Goal: Check status: Check status

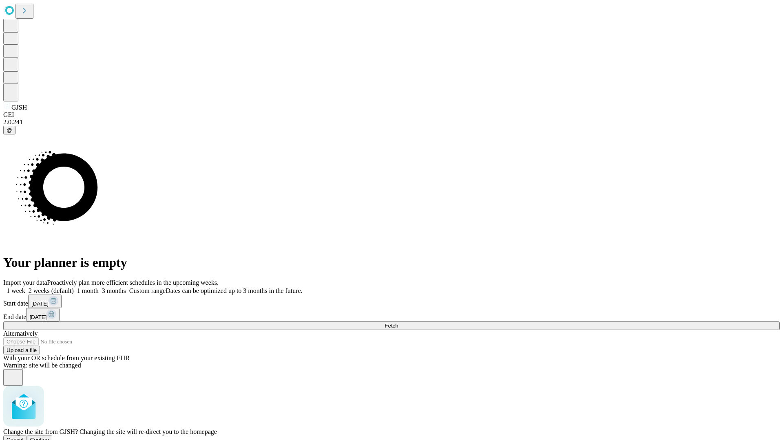
click at [49, 437] on span "Confirm" at bounding box center [39, 440] width 19 height 6
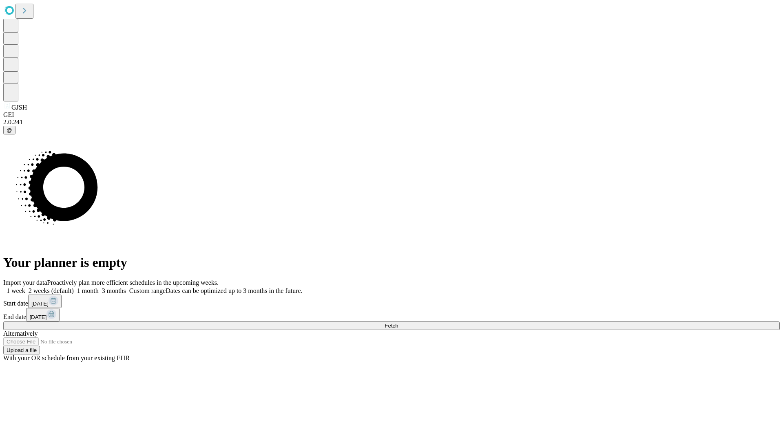
click at [25, 287] on label "1 week" at bounding box center [14, 290] width 22 height 7
click at [398, 323] on span "Fetch" at bounding box center [390, 326] width 13 height 6
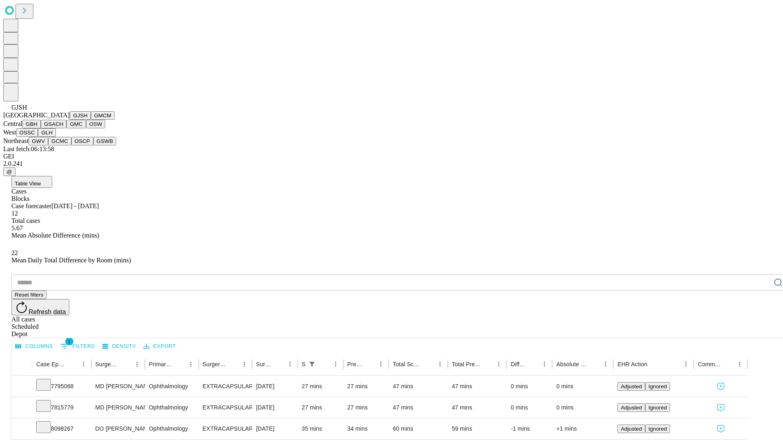
click at [91, 120] on button "GMCM" at bounding box center [103, 115] width 24 height 9
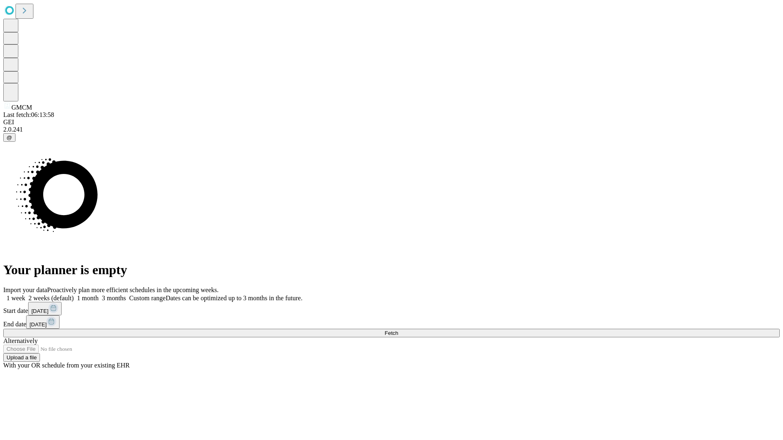
click at [25, 295] on label "1 week" at bounding box center [14, 298] width 22 height 7
click at [398, 330] on span "Fetch" at bounding box center [390, 333] width 13 height 6
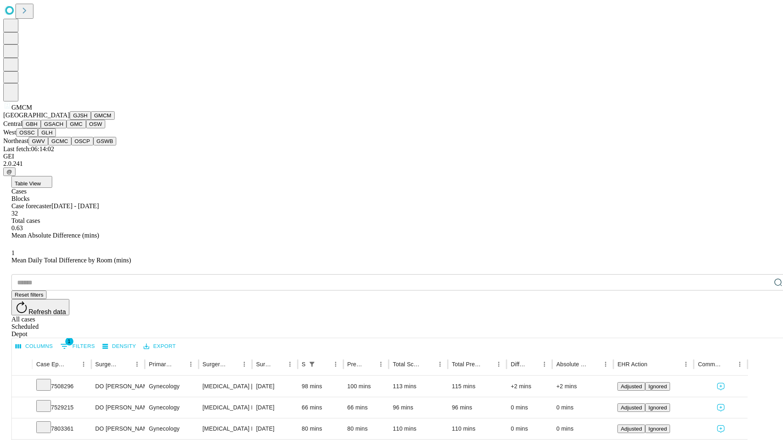
click at [41, 128] on button "GBH" at bounding box center [31, 124] width 18 height 9
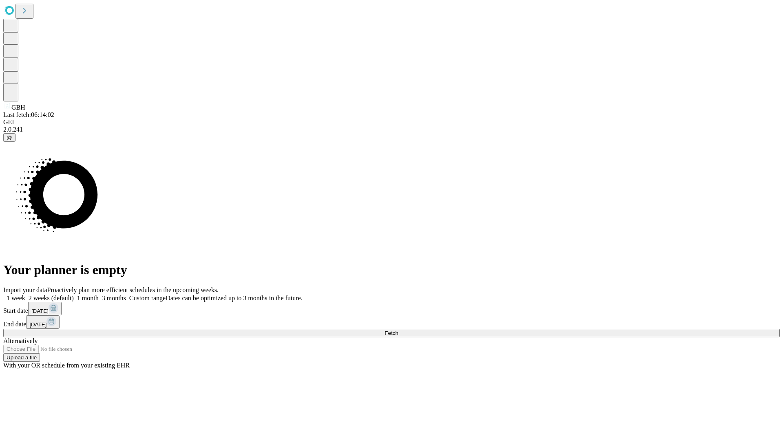
click at [25, 295] on label "1 week" at bounding box center [14, 298] width 22 height 7
click at [398, 330] on span "Fetch" at bounding box center [390, 333] width 13 height 6
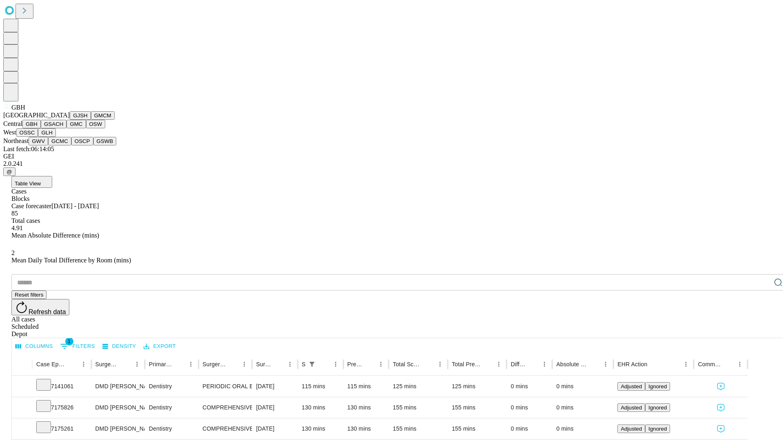
click at [63, 128] on button "GSACH" at bounding box center [54, 124] width 26 height 9
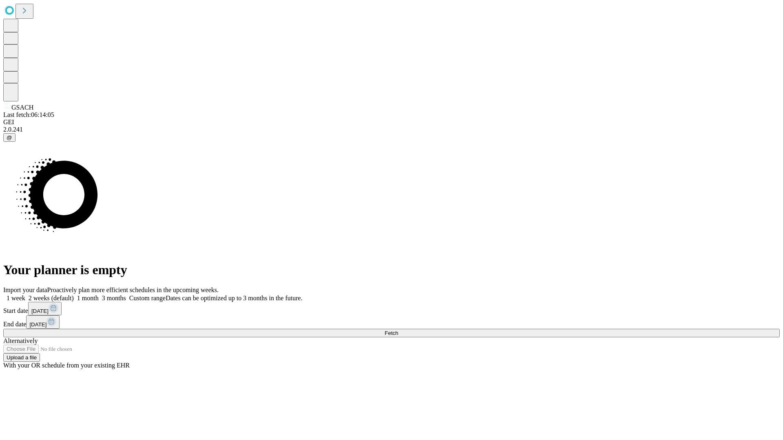
click at [25, 295] on label "1 week" at bounding box center [14, 298] width 22 height 7
click at [398, 330] on span "Fetch" at bounding box center [390, 333] width 13 height 6
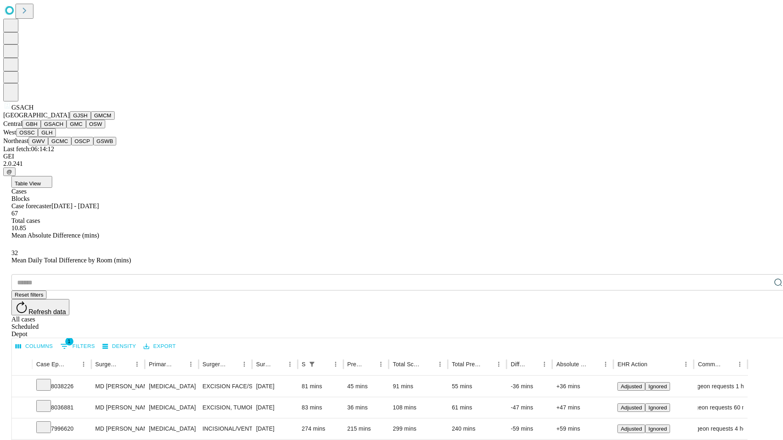
click at [66, 128] on button "GMC" at bounding box center [75, 124] width 19 height 9
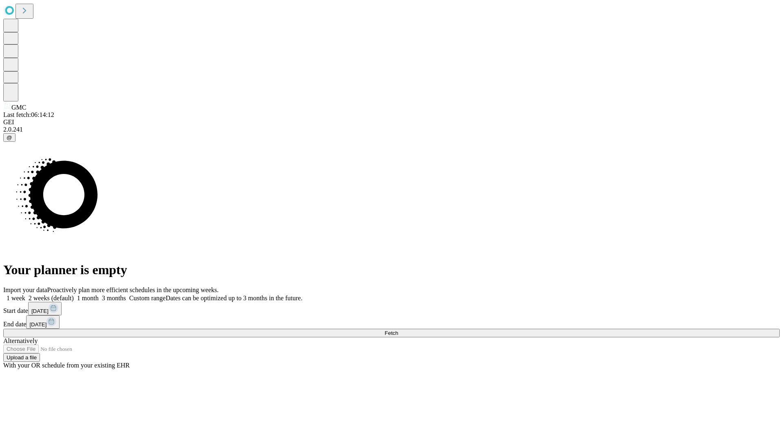
click at [398, 330] on span "Fetch" at bounding box center [390, 333] width 13 height 6
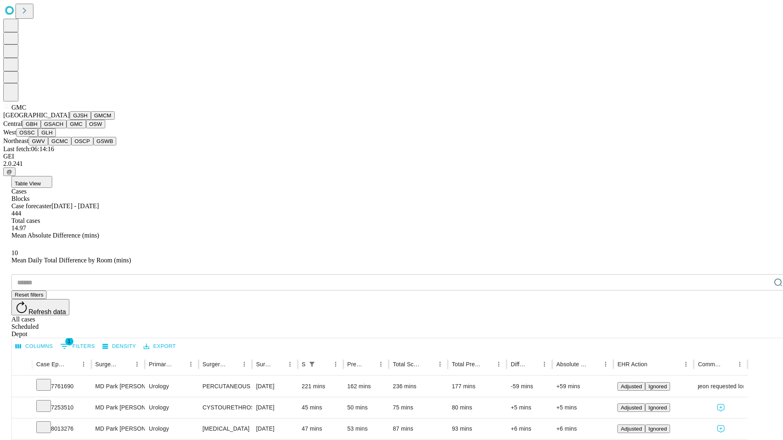
click at [86, 128] on button "OSW" at bounding box center [96, 124] width 20 height 9
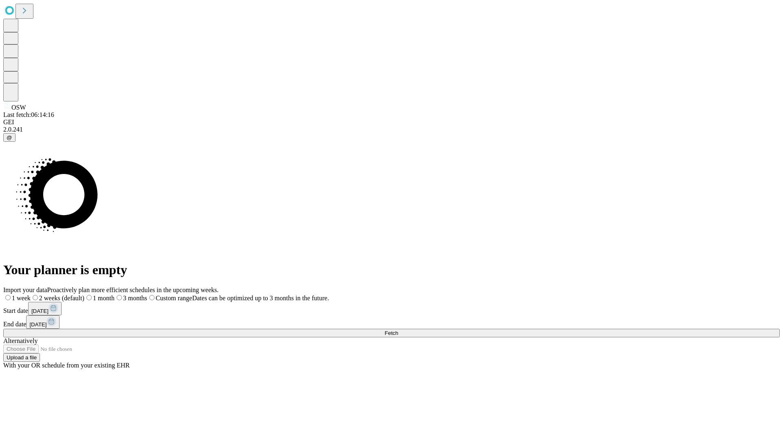
click at [398, 330] on span "Fetch" at bounding box center [390, 333] width 13 height 6
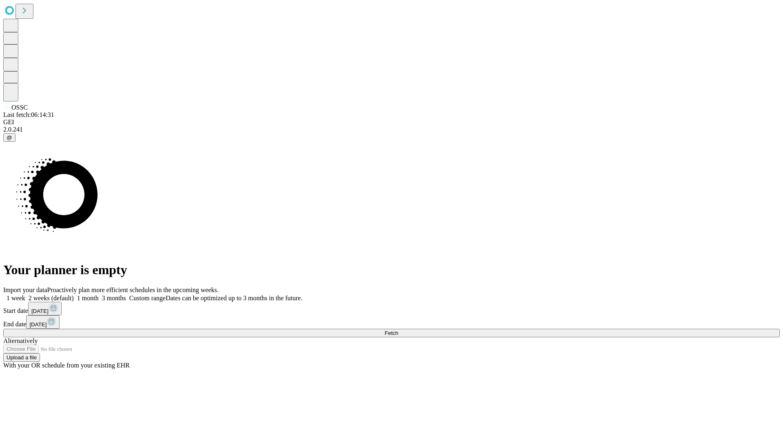
click at [398, 330] on span "Fetch" at bounding box center [390, 333] width 13 height 6
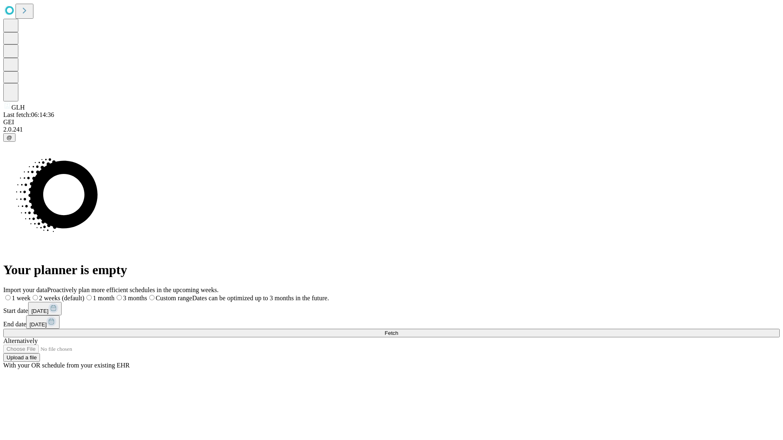
click at [31, 295] on label "1 week" at bounding box center [16, 298] width 27 height 7
click at [398, 330] on span "Fetch" at bounding box center [390, 333] width 13 height 6
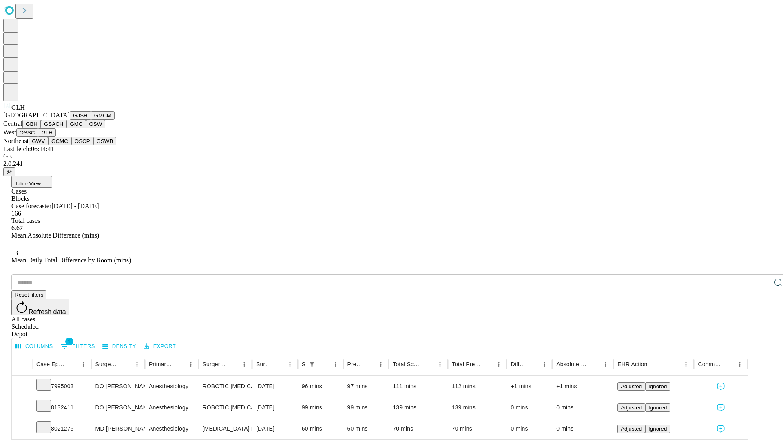
click at [48, 146] on button "GWV" at bounding box center [39, 141] width 20 height 9
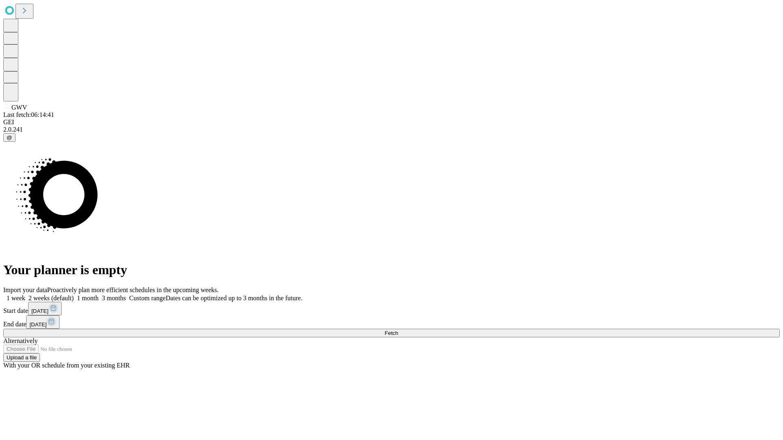
click at [398, 330] on span "Fetch" at bounding box center [390, 333] width 13 height 6
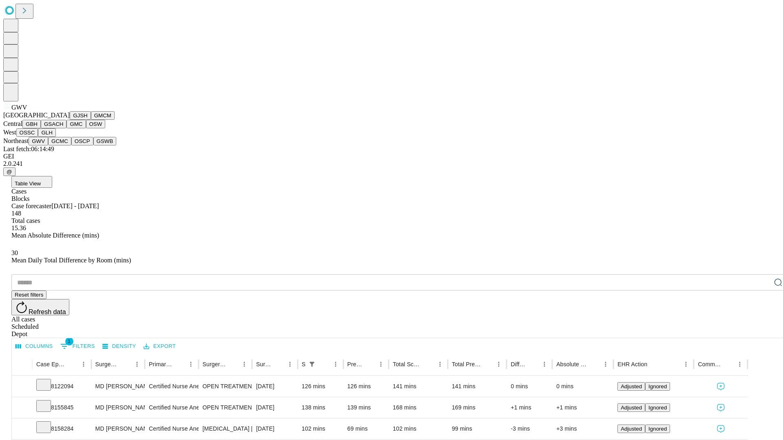
click at [63, 146] on button "GCMC" at bounding box center [59, 141] width 23 height 9
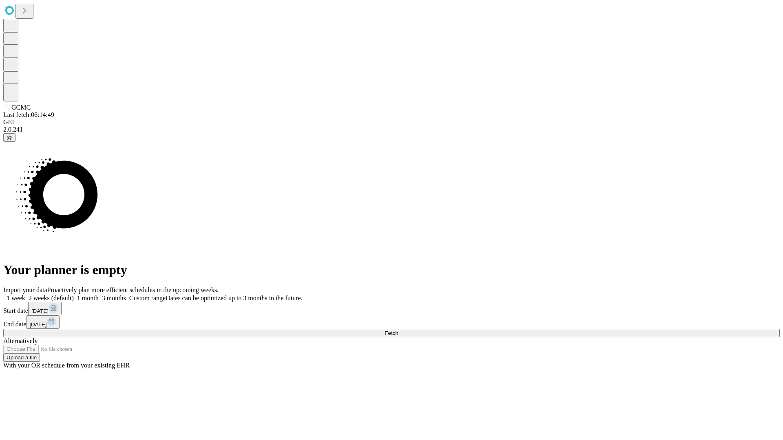
click at [25, 295] on label "1 week" at bounding box center [14, 298] width 22 height 7
click at [398, 330] on span "Fetch" at bounding box center [390, 333] width 13 height 6
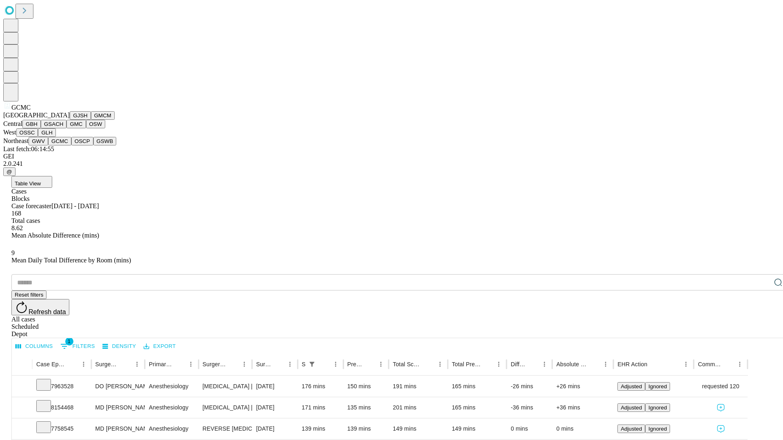
click at [71, 146] on button "OSCP" at bounding box center [82, 141] width 22 height 9
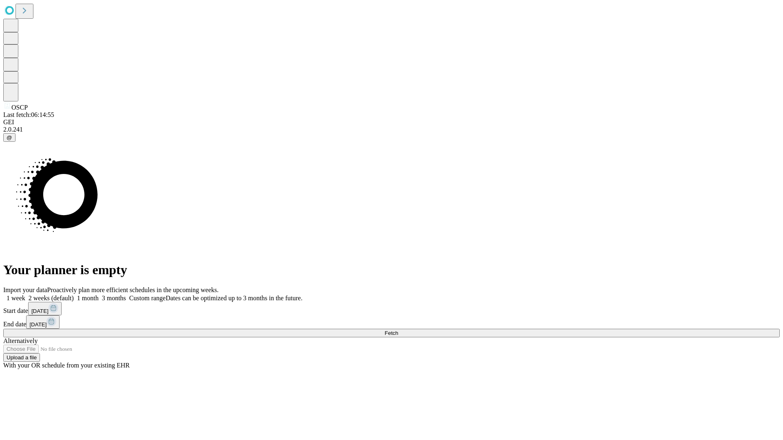
click at [25, 295] on label "1 week" at bounding box center [14, 298] width 22 height 7
click at [398, 330] on span "Fetch" at bounding box center [390, 333] width 13 height 6
